Goal: Task Accomplishment & Management: Manage account settings

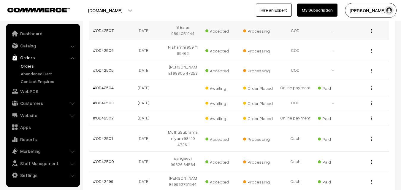
scroll to position [148, 0]
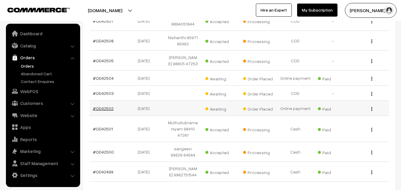
click at [100, 111] on link "#OD42502" at bounding box center [103, 108] width 21 height 5
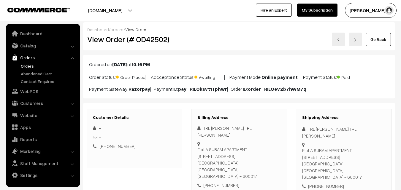
scroll to position [314, 0]
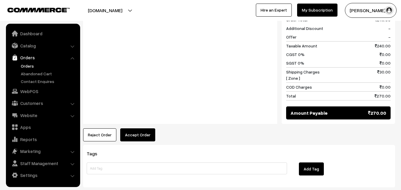
click at [135, 128] on button "Accept Order" at bounding box center [137, 134] width 35 height 13
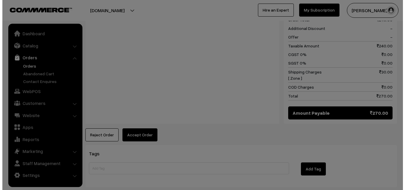
scroll to position [314, 0]
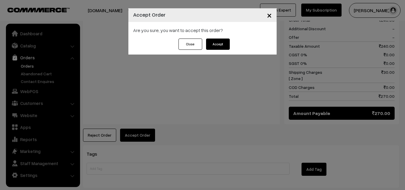
click at [217, 43] on button "Accept" at bounding box center [218, 44] width 24 height 11
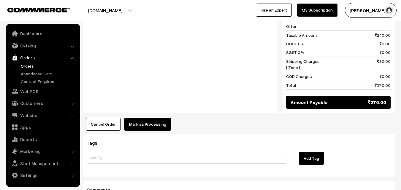
scroll to position [332, 0]
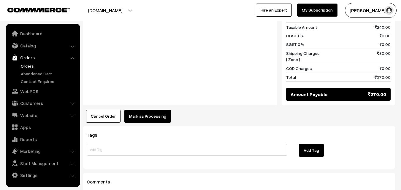
click at [147, 110] on button "Mark as Processing" at bounding box center [147, 116] width 47 height 13
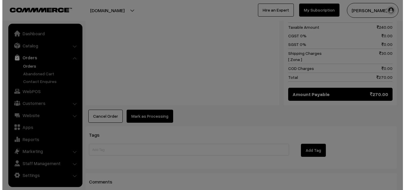
scroll to position [333, 0]
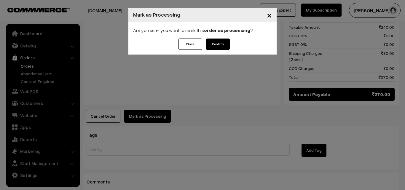
click at [231, 41] on div "Close Confirm" at bounding box center [202, 47] width 148 height 16
click at [226, 41] on button "Confirm" at bounding box center [218, 44] width 24 height 11
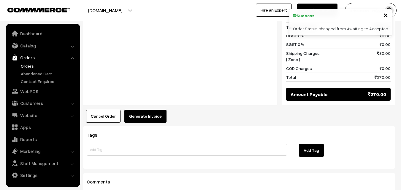
click at [133, 110] on button "Generate Invoice" at bounding box center [145, 116] width 42 height 13
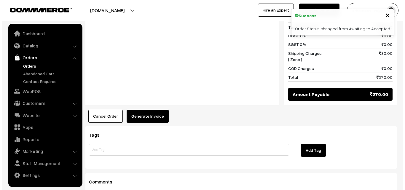
scroll to position [333, 0]
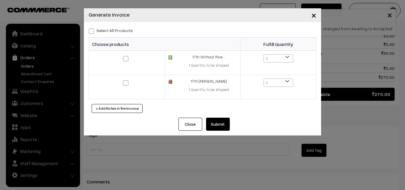
drag, startPoint x: 111, startPoint y: 29, endPoint x: 137, endPoint y: 49, distance: 32.5
click at [110, 29] on label "Select All Products" at bounding box center [111, 30] width 44 height 6
click at [122, 32] on label "Select All Products" at bounding box center [111, 30] width 44 height 6
click at [93, 32] on input "Select All Products" at bounding box center [91, 30] width 4 height 4
checkbox input "true"
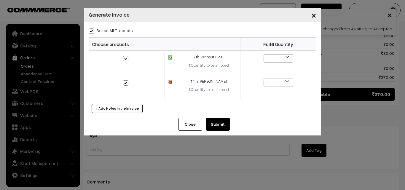
checkbox input "true"
click at [214, 124] on button "Submit" at bounding box center [218, 124] width 24 height 13
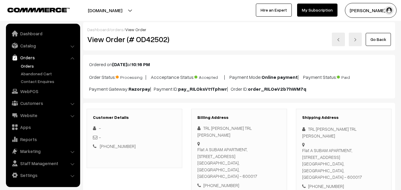
scroll to position [332, 0]
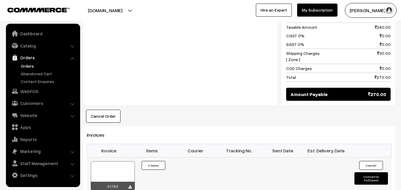
click at [122, 161] on div at bounding box center [113, 176] width 44 height 30
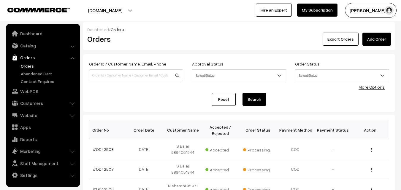
scroll to position [177, 0]
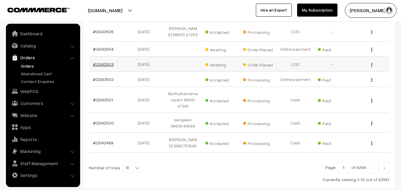
click at [98, 67] on link "#OD42503" at bounding box center [103, 64] width 21 height 5
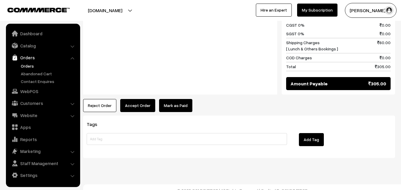
click at [141, 99] on button "Accept Order" at bounding box center [137, 105] width 35 height 13
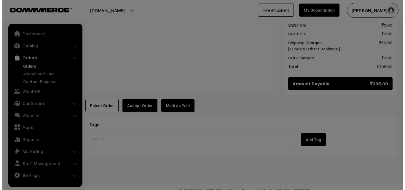
scroll to position [358, 0]
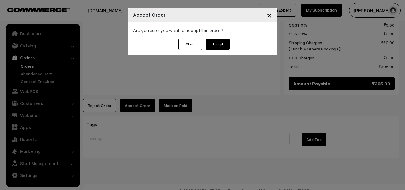
click at [214, 36] on div "Are you sure, you want to accept this order?" at bounding box center [202, 30] width 148 height 17
click at [214, 44] on button "Accept" at bounding box center [218, 44] width 24 height 11
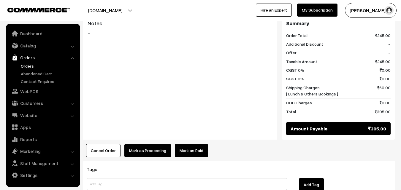
scroll to position [332, 0]
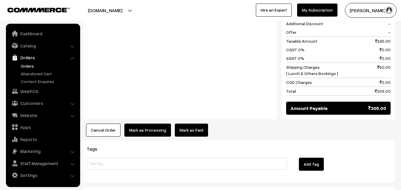
click at [150, 125] on button "Mark as Processing" at bounding box center [147, 130] width 47 height 13
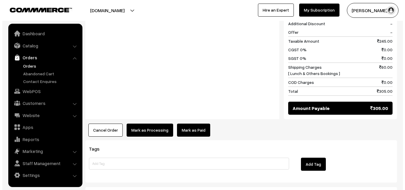
scroll to position [334, 0]
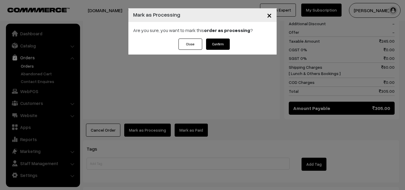
click at [220, 45] on button "Confirm" at bounding box center [218, 44] width 24 height 11
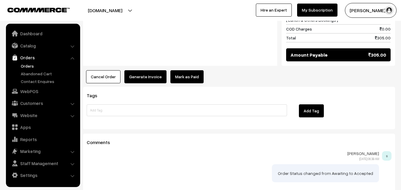
click at [149, 70] on button "Generate Invoice" at bounding box center [145, 76] width 42 height 13
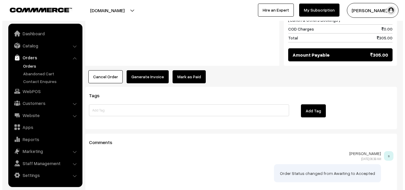
scroll to position [387, 0]
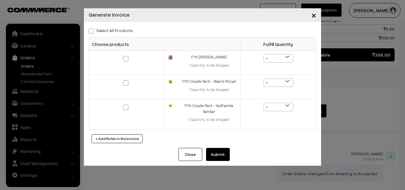
click at [120, 30] on label "Select All Products" at bounding box center [111, 30] width 44 height 6
click at [93, 30] on input "Select All Products" at bounding box center [91, 30] width 4 height 4
checkbox input "true"
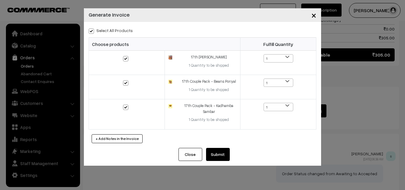
checkbox input "true"
click at [224, 157] on button "Submit" at bounding box center [218, 154] width 24 height 13
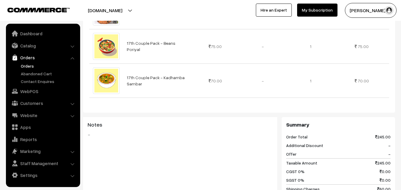
scroll to position [376, 0]
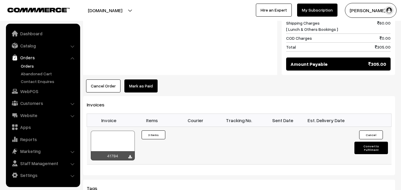
click at [131, 135] on div at bounding box center [113, 146] width 44 height 30
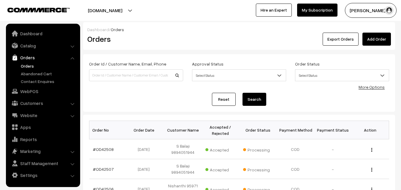
scroll to position [177, 0]
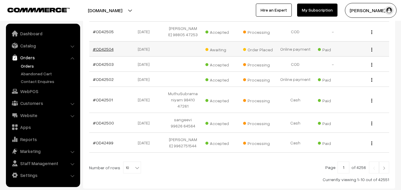
click at [100, 52] on link "#OD42504" at bounding box center [103, 49] width 21 height 5
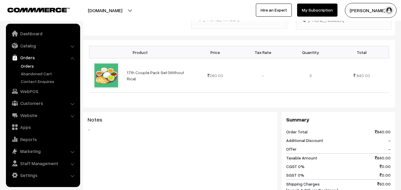
scroll to position [294, 0]
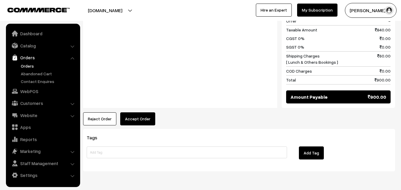
click at [132, 112] on button "Accept Order" at bounding box center [137, 118] width 35 height 13
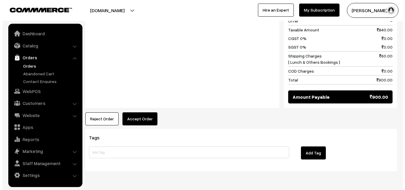
scroll to position [295, 0]
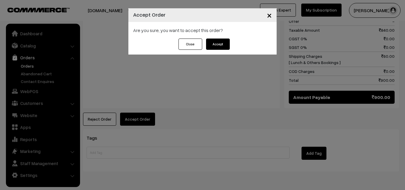
click at [232, 46] on div "Close Accept" at bounding box center [202, 47] width 148 height 16
click at [222, 44] on button "Accept" at bounding box center [218, 44] width 24 height 11
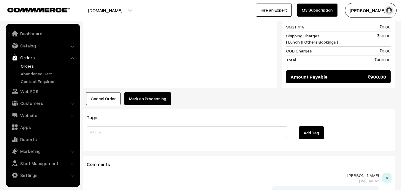
click at [164, 92] on button "Mark as Processing" at bounding box center [147, 98] width 47 height 13
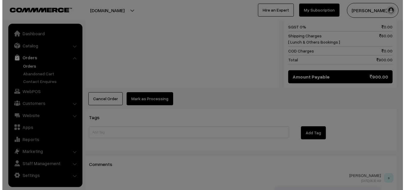
scroll to position [315, 0]
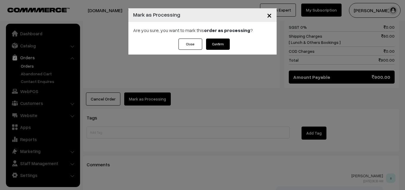
click at [221, 43] on button "Confirm" at bounding box center [218, 44] width 24 height 11
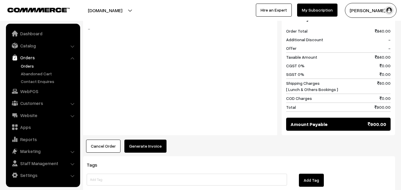
click at [149, 140] on button "Generate Invoice" at bounding box center [145, 146] width 42 height 13
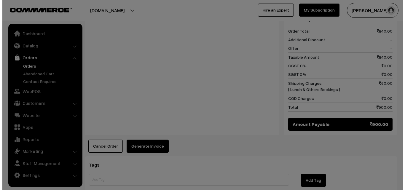
scroll to position [267, 0]
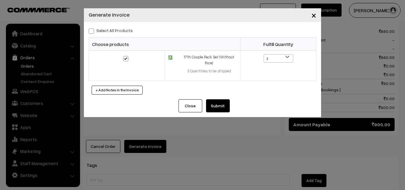
click at [113, 28] on label "Select All Products" at bounding box center [111, 30] width 44 height 6
click at [93, 28] on input "Select All Products" at bounding box center [91, 30] width 4 height 4
checkbox input "true"
click at [224, 108] on button "Submit" at bounding box center [218, 105] width 24 height 13
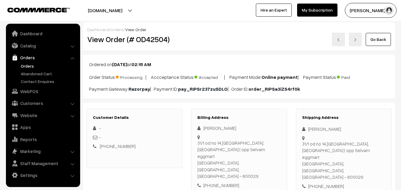
scroll to position [267, 0]
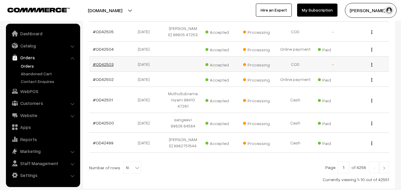
scroll to position [148, 0]
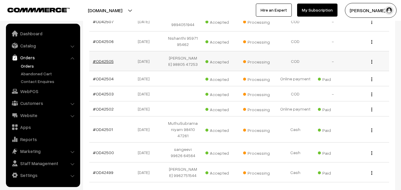
click at [104, 64] on link "#OD42505" at bounding box center [103, 61] width 21 height 5
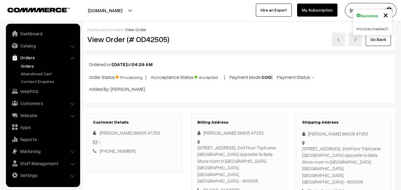
scroll to position [332, 0]
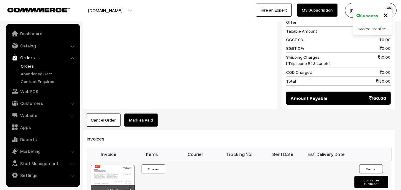
click at [115, 165] on div at bounding box center [113, 180] width 44 height 30
click at [7, 1] on div "annamfood.in Go to Website Switch Store Create New Store sundararajan s… My Pro…" at bounding box center [200, 10] width 401 height 21
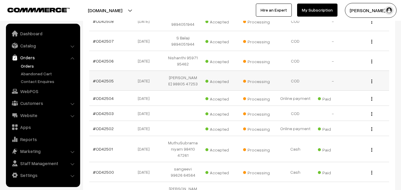
scroll to position [118, 0]
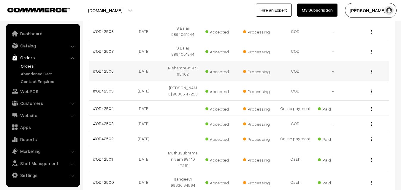
click at [106, 69] on link "#OD42506" at bounding box center [103, 71] width 21 height 5
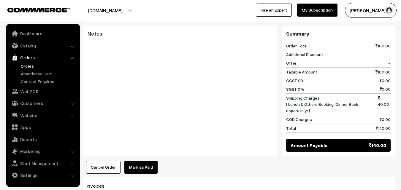
scroll to position [267, 0]
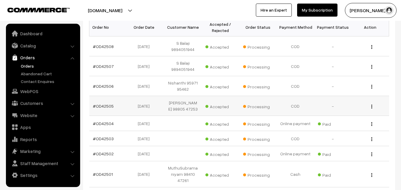
scroll to position [88, 0]
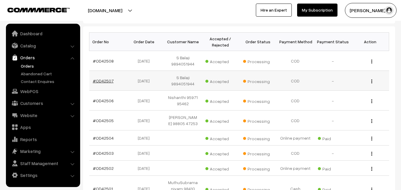
click at [104, 80] on link "#OD42507" at bounding box center [103, 80] width 21 height 5
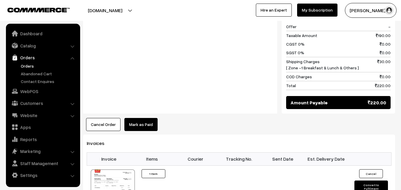
scroll to position [297, 0]
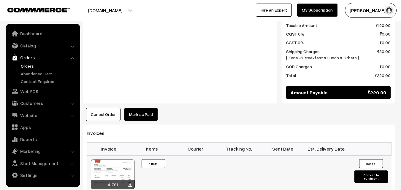
click at [123, 160] on div at bounding box center [113, 175] width 44 height 30
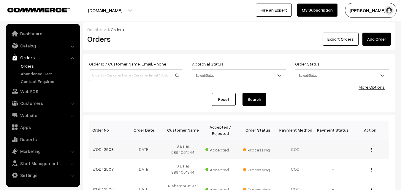
scroll to position [88, 0]
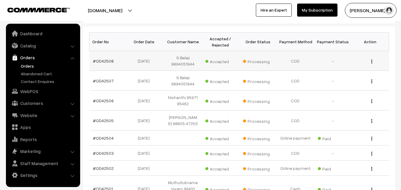
click at [109, 64] on td "#OD42508" at bounding box center [107, 61] width 37 height 20
click at [110, 60] on link "#OD42508" at bounding box center [103, 60] width 21 height 5
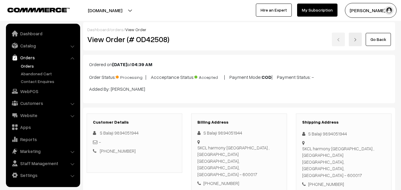
scroll to position [394, 0]
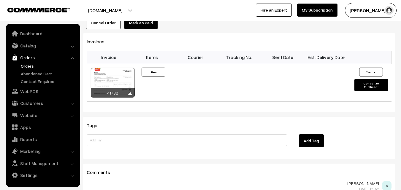
click at [120, 71] on div at bounding box center [113, 83] width 44 height 30
